Goal: Obtain resource: Download file/media

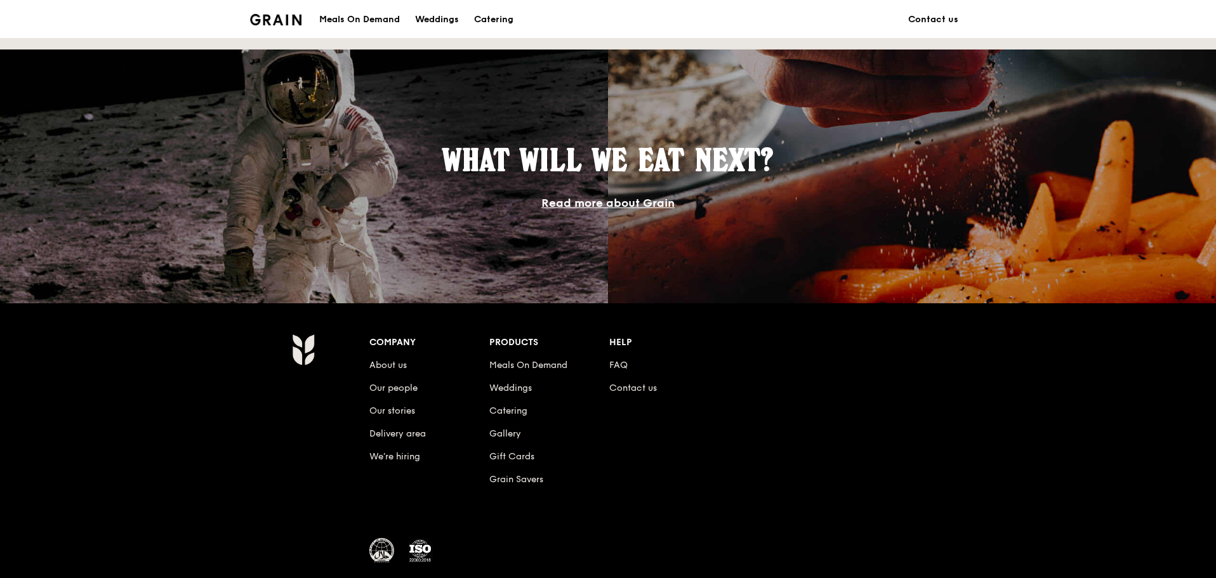
scroll to position [1093, 0]
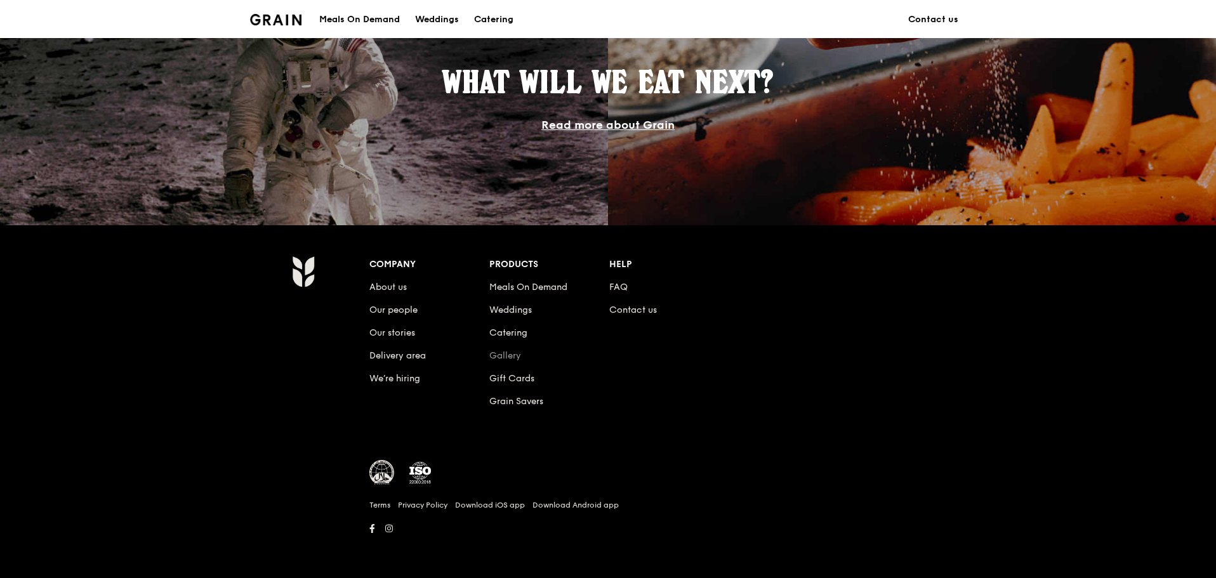
click at [511, 356] on link "Gallery" at bounding box center [505, 355] width 32 height 11
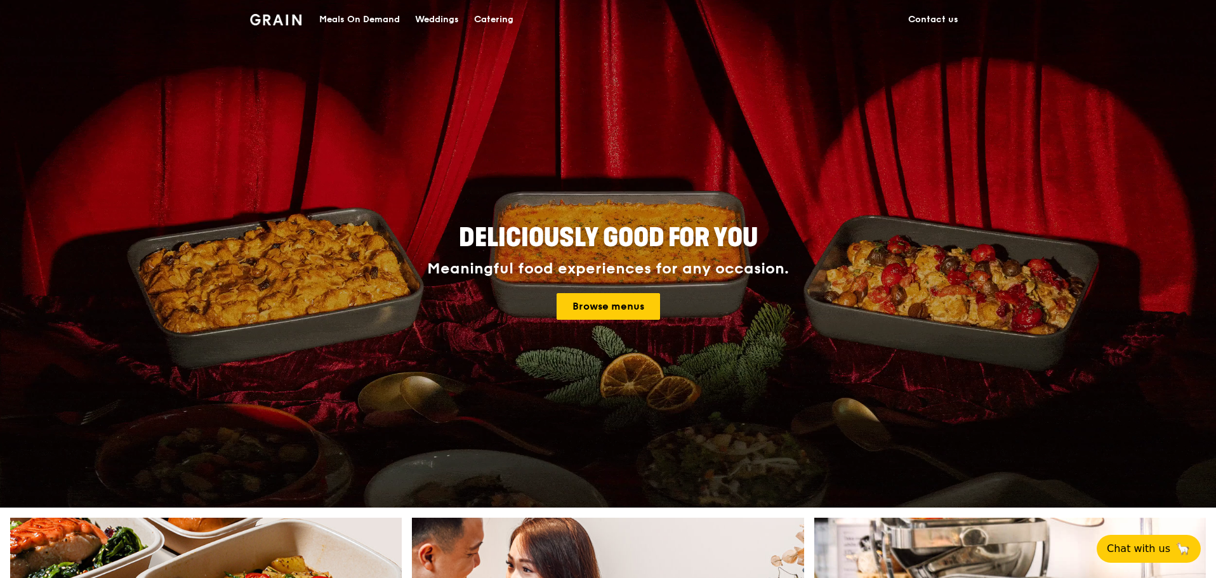
click at [502, 14] on div "Catering" at bounding box center [493, 20] width 39 height 38
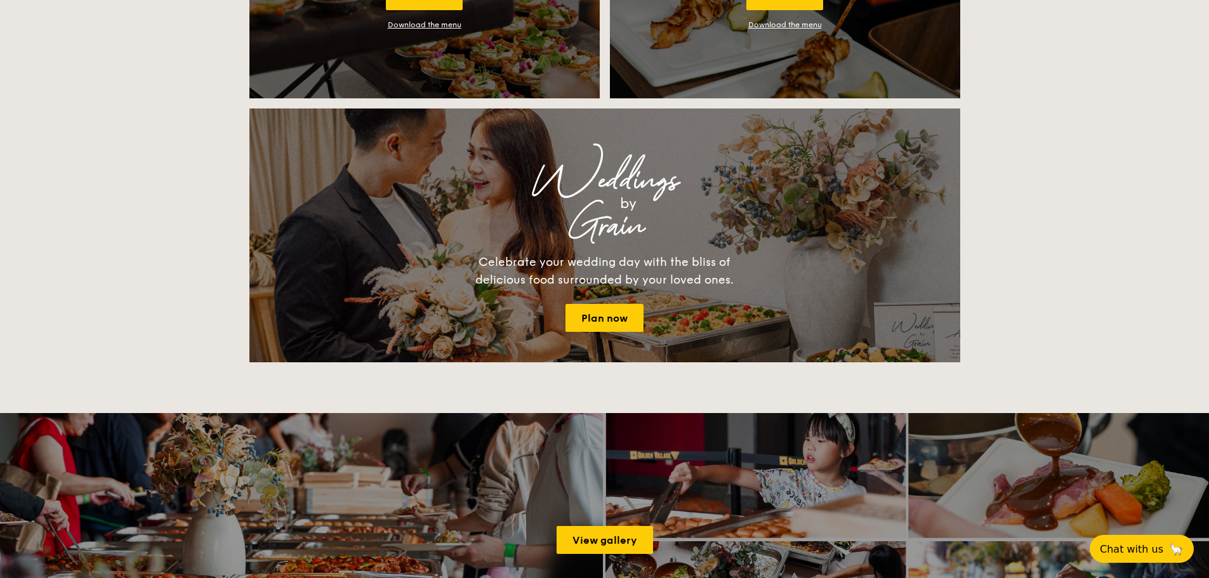
scroll to position [1269, 0]
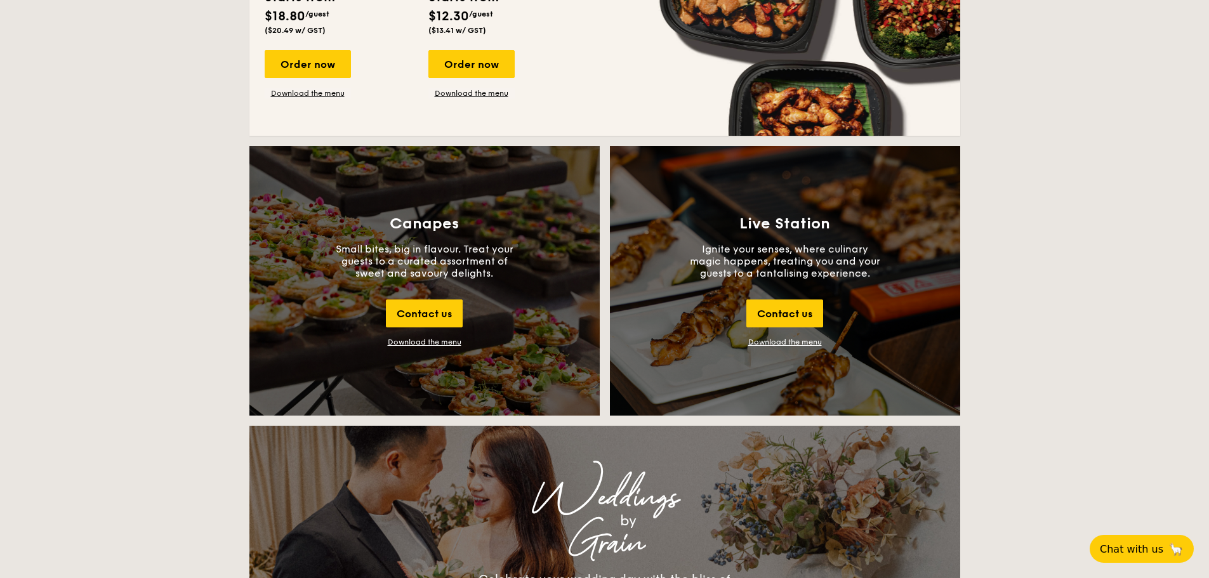
click at [791, 343] on link "Download the menu" at bounding box center [785, 342] width 74 height 9
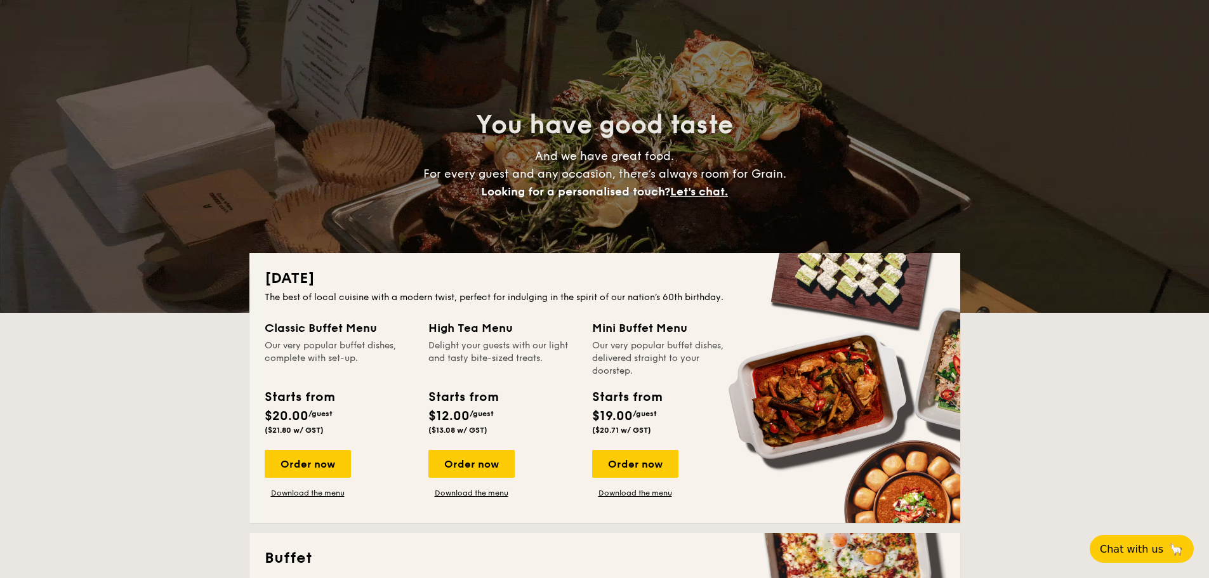
scroll to position [0, 0]
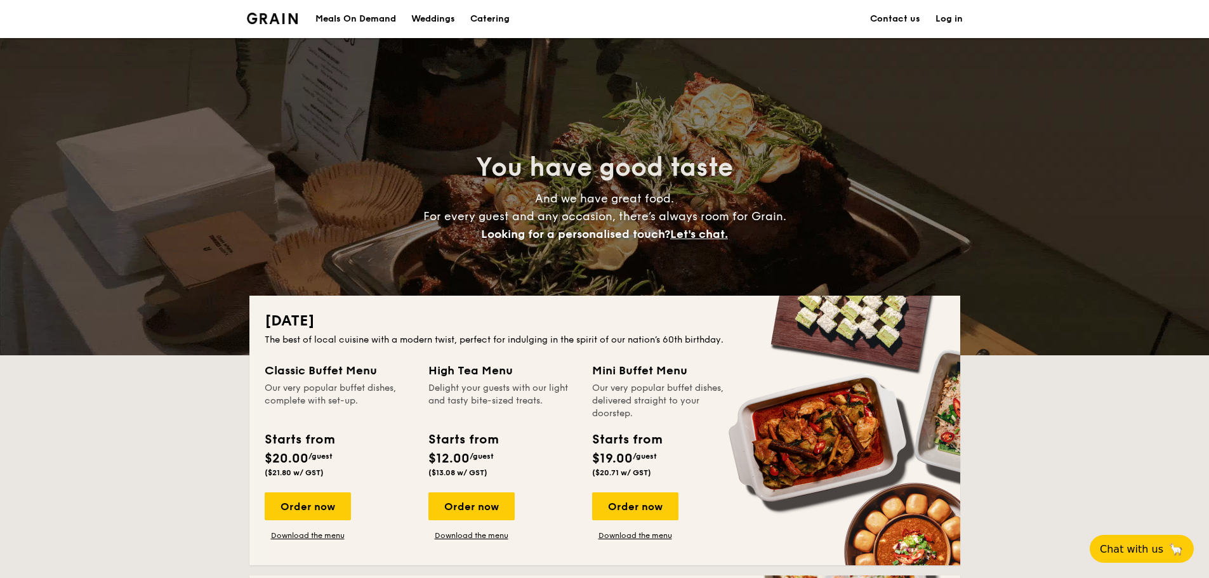
click at [272, 20] on img at bounding box center [272, 18] width 51 height 11
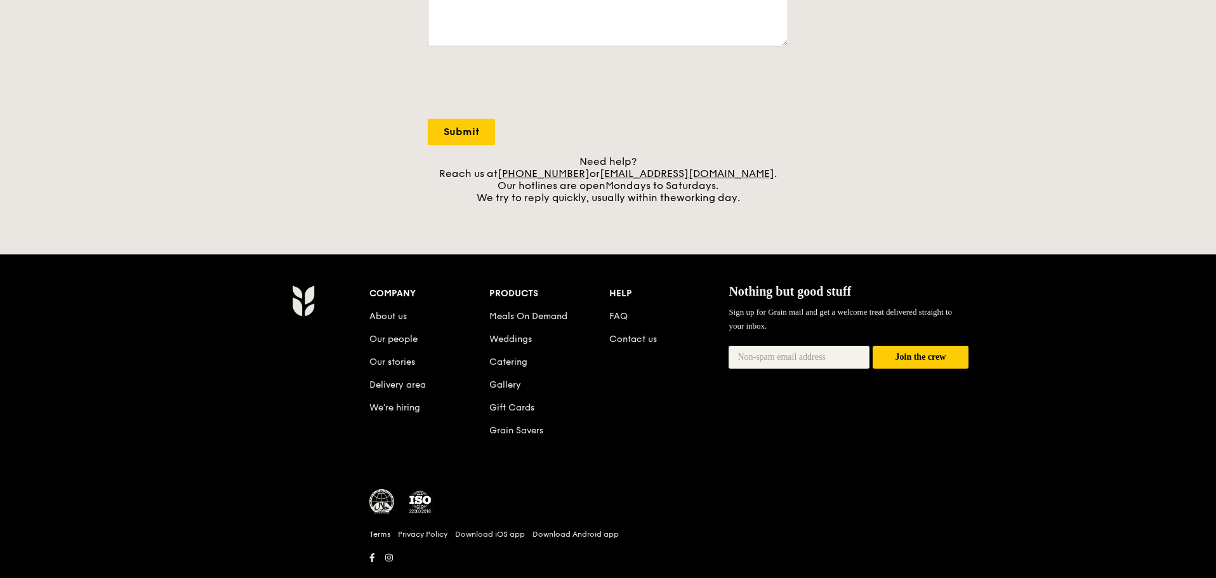
scroll to position [445, 0]
